Goal: Find specific page/section: Find specific page/section

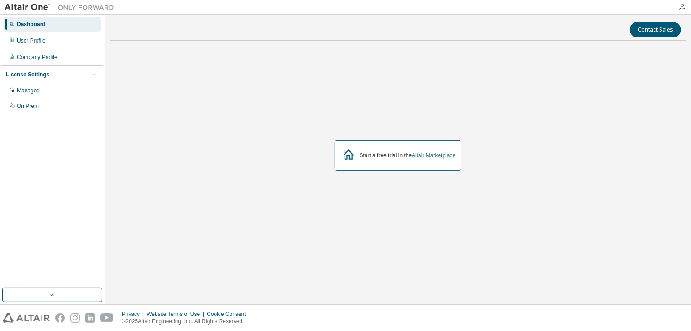
click at [435, 157] on link "Altair Marketplace" at bounding box center [434, 155] width 44 height 6
click at [238, 278] on div "Contact Sales Start a free trial in the Altair Marketplace" at bounding box center [398, 159] width 577 height 280
